Goal: Information Seeking & Learning: Learn about a topic

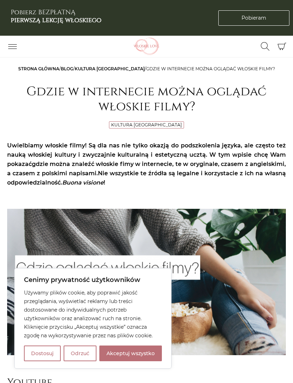
click at [139, 356] on button "Akceptuj wszystko" at bounding box center [130, 353] width 62 height 16
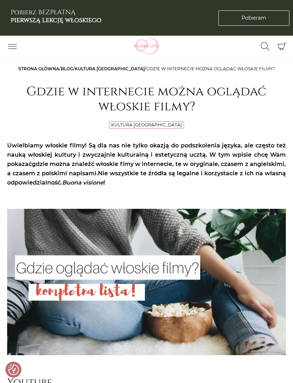
checkbox input "true"
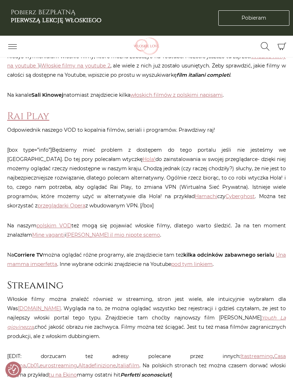
scroll to position [333, 0]
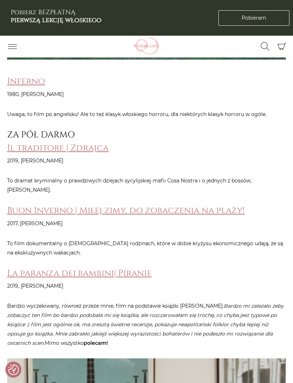
scroll to position [465, 0]
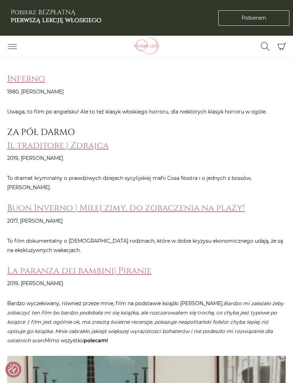
click at [131, 265] on link "La paranza dei bambini| Piranie" at bounding box center [79, 271] width 144 height 12
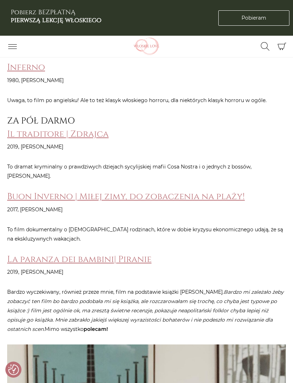
scroll to position [476, 0]
click at [90, 190] on link "Buon Inverno | Miłej zimy, do zobaczenia na plaży!" at bounding box center [125, 196] width 237 height 12
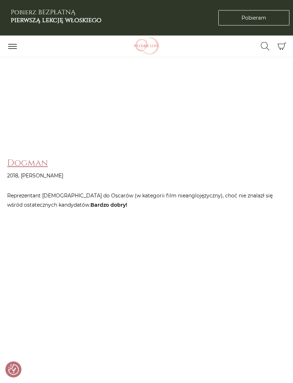
scroll to position [1196, 0]
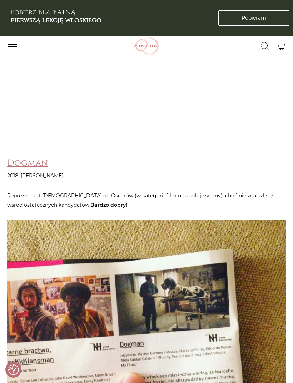
click at [38, 157] on link "Dogman" at bounding box center [27, 163] width 41 height 12
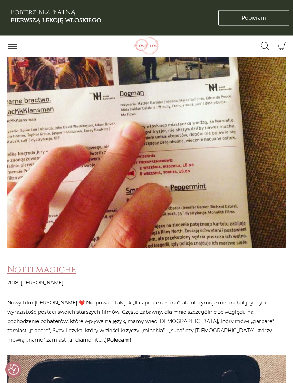
scroll to position [1451, 0]
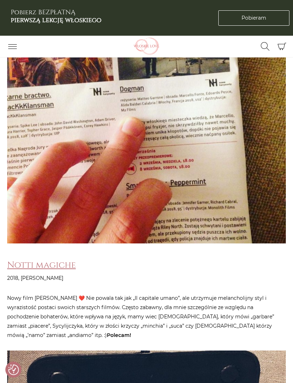
click at [278, 210] on img at bounding box center [146, 104] width 278 height 278
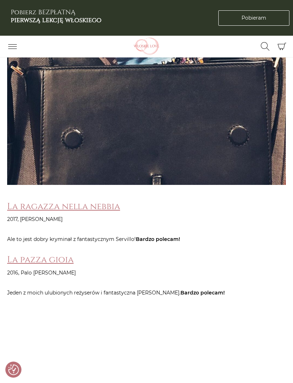
scroll to position [1895, 0]
